Goal: Information Seeking & Learning: Learn about a topic

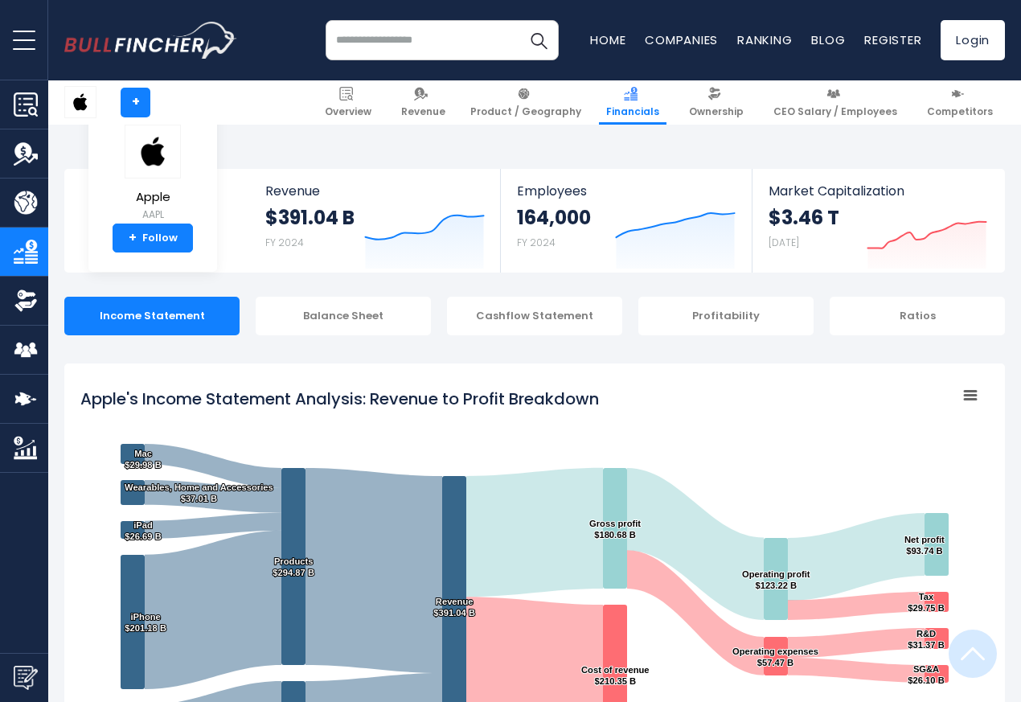
scroll to position [870, 0]
